Goal: Task Accomplishment & Management: Manage account settings

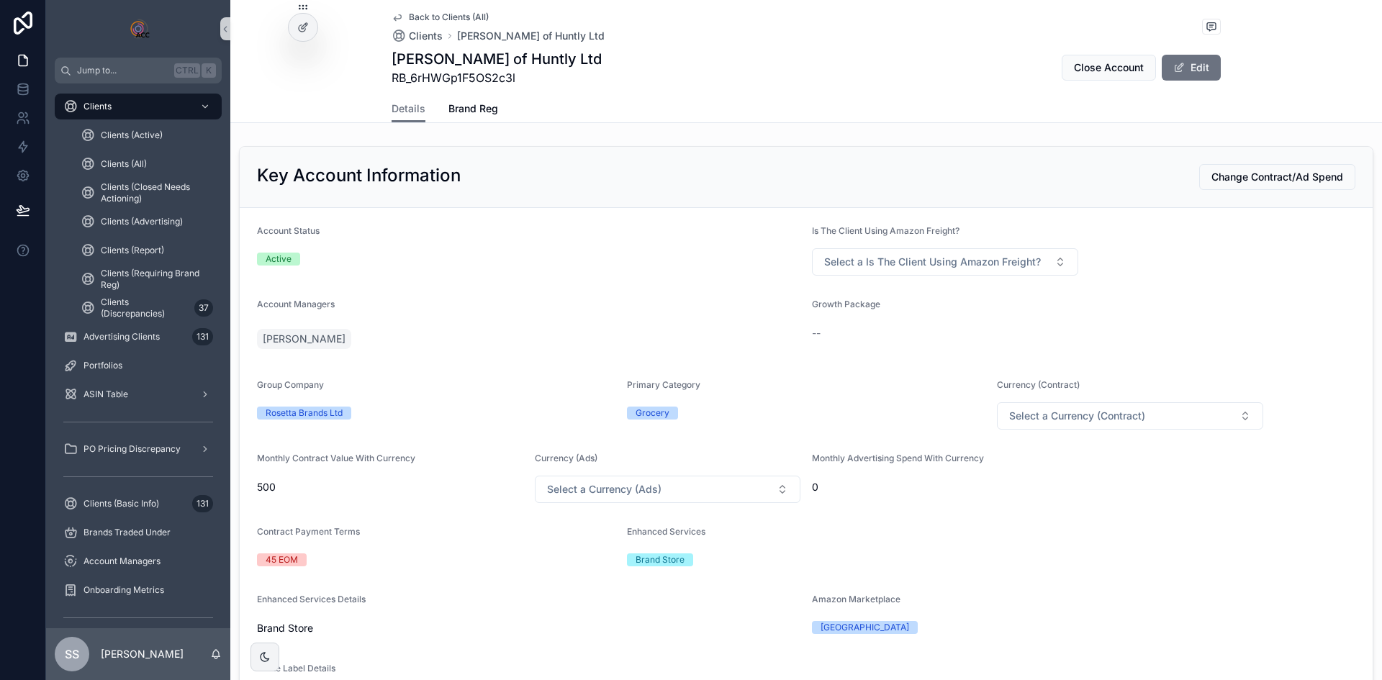
scroll to position [216, 0]
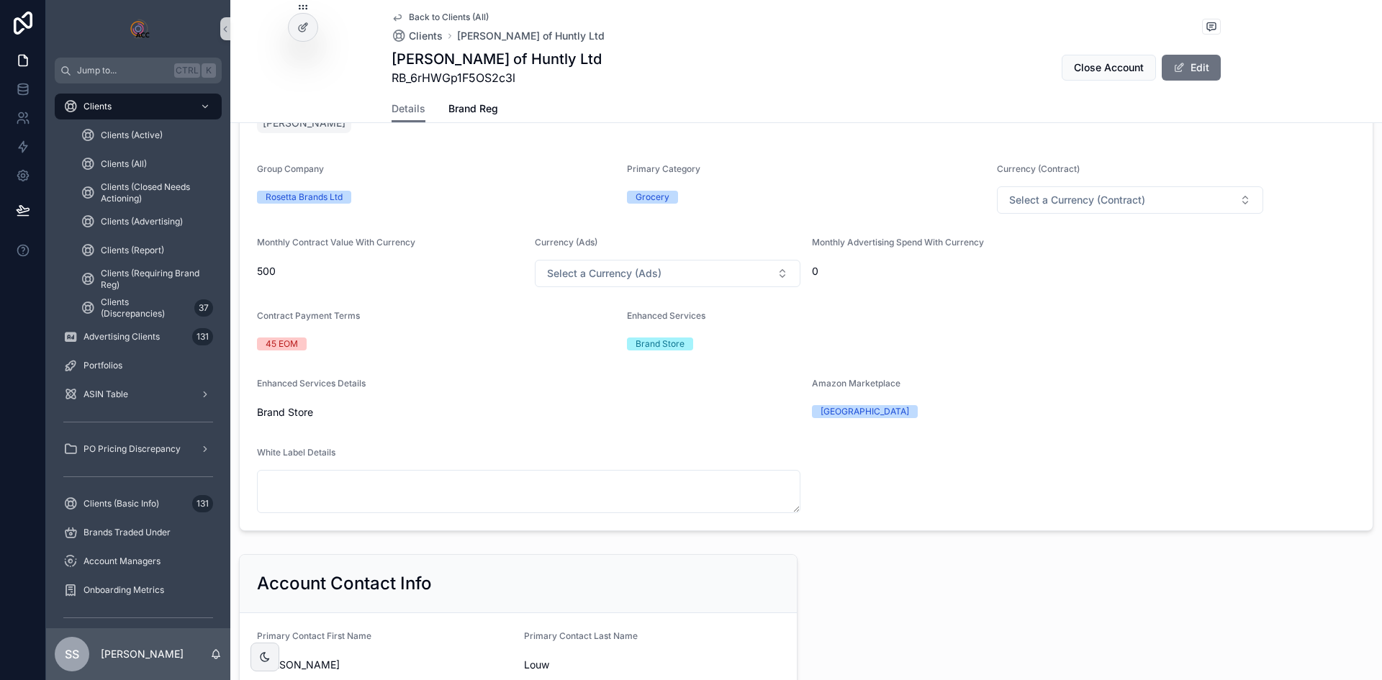
click at [451, 16] on span "Back to Clients (All)" at bounding box center [449, 18] width 80 height 12
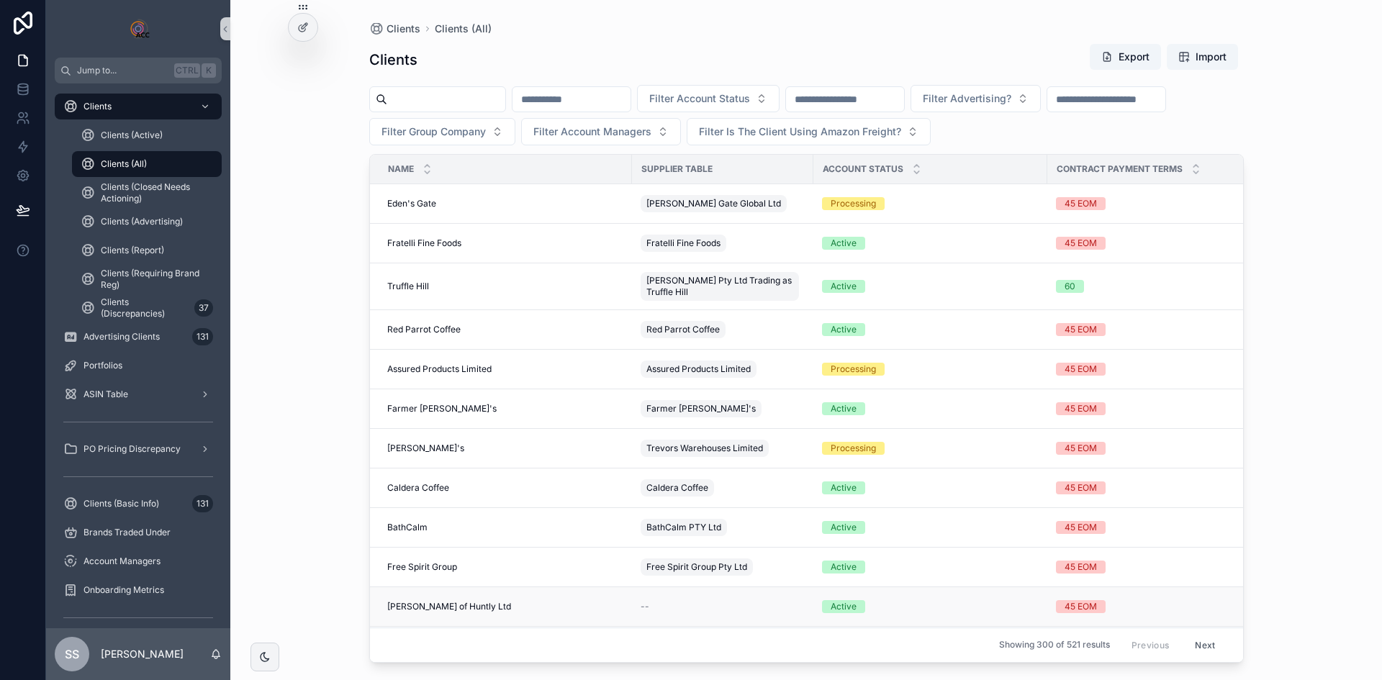
click at [439, 599] on td "[PERSON_NAME] of Huntly Ltd [PERSON_NAME] of Huntly Ltd" at bounding box center [501, 607] width 262 height 40
click at [450, 602] on span "[PERSON_NAME] of Huntly Ltd" at bounding box center [449, 607] width 124 height 12
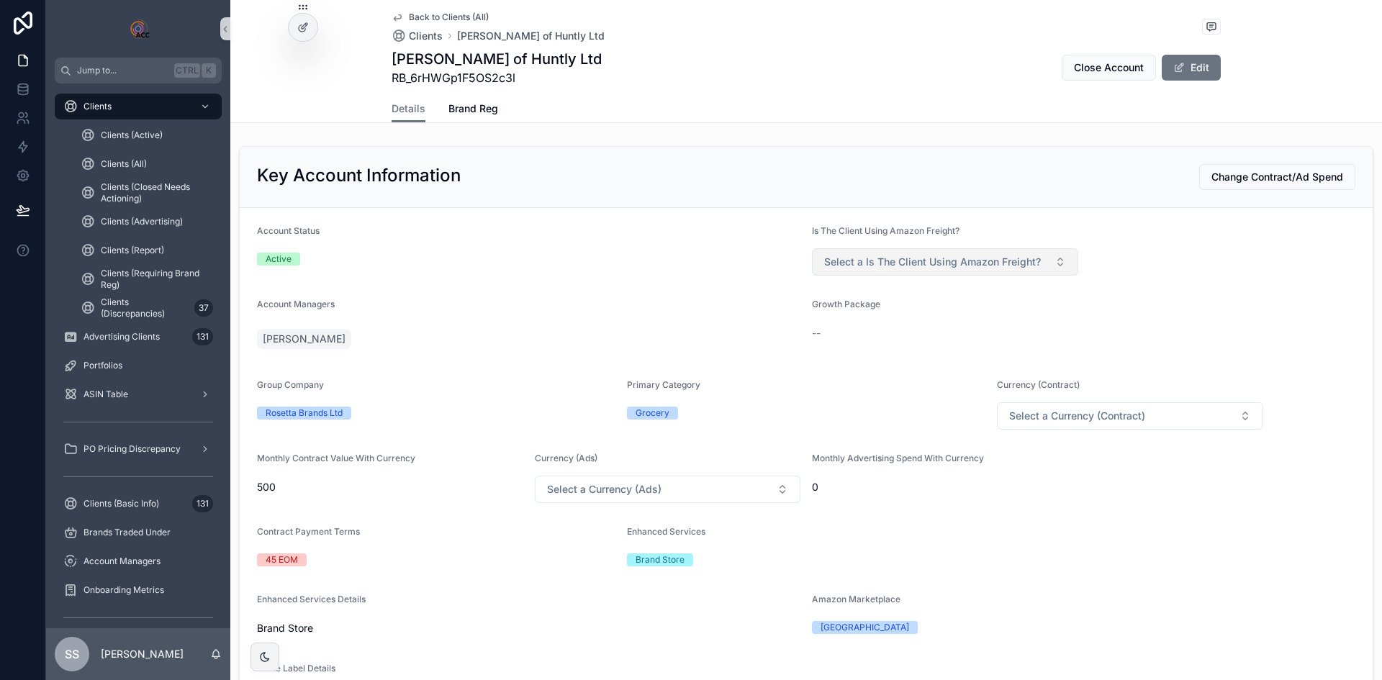
click at [900, 268] on span "Select a Is The Client Using Amazon Freight?" at bounding box center [932, 262] width 217 height 14
click at [915, 268] on span "Select a Is The Client Using Amazon Freight?" at bounding box center [932, 262] width 217 height 14
click at [18, 19] on icon at bounding box center [23, 23] width 19 height 23
